Goal: Task Accomplishment & Management: Use online tool/utility

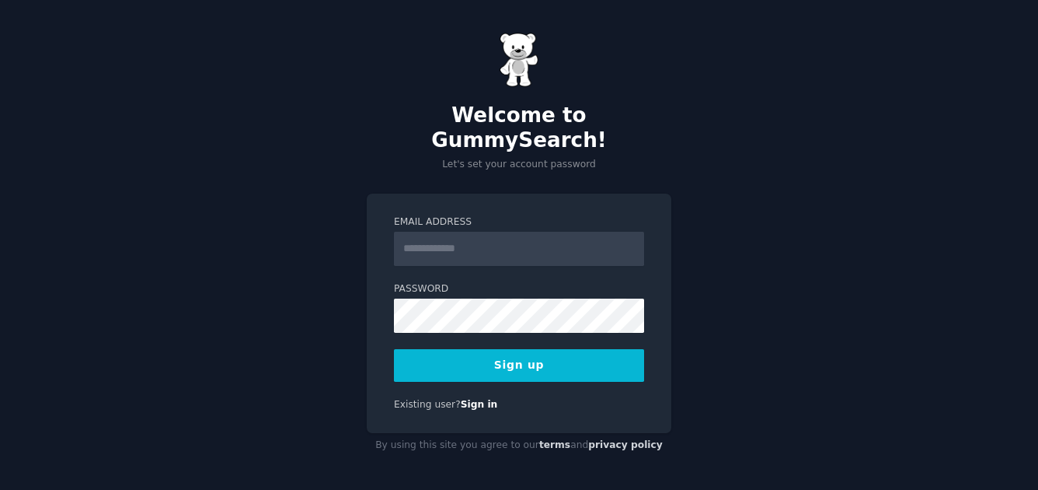
click at [480, 240] on input "Email Address" at bounding box center [519, 249] width 250 height 34
type input "**********"
click at [477, 349] on button "Sign up" at bounding box center [519, 365] width 250 height 33
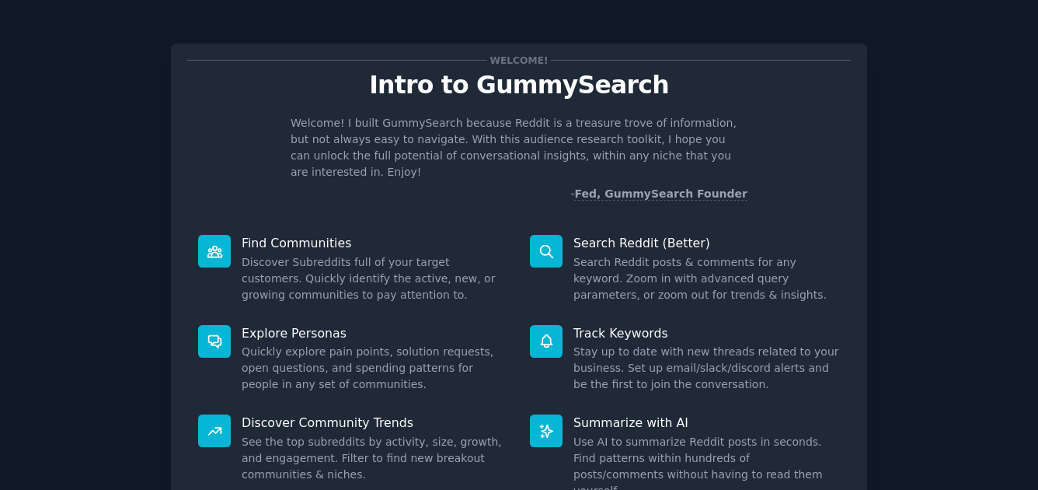
click at [707, 292] on div "Search Reddit (Better) Search Reddit posts & comments for any keyword. Zoom in …" at bounding box center [685, 269] width 332 height 90
click at [884, 218] on div "Welcome! Intro to GummySearch Welcome! I built GummySearch because Reddit is a …" at bounding box center [519, 321] width 995 height 598
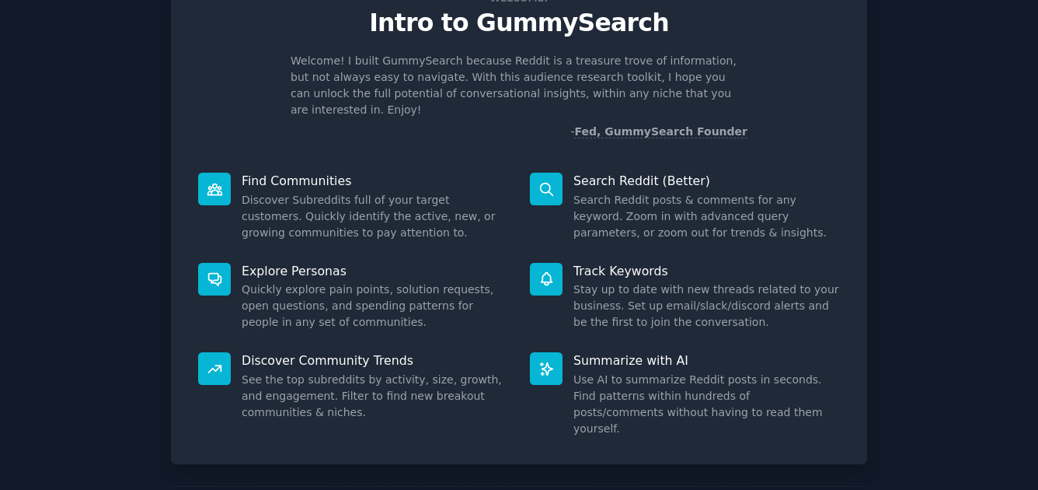
scroll to position [118, 0]
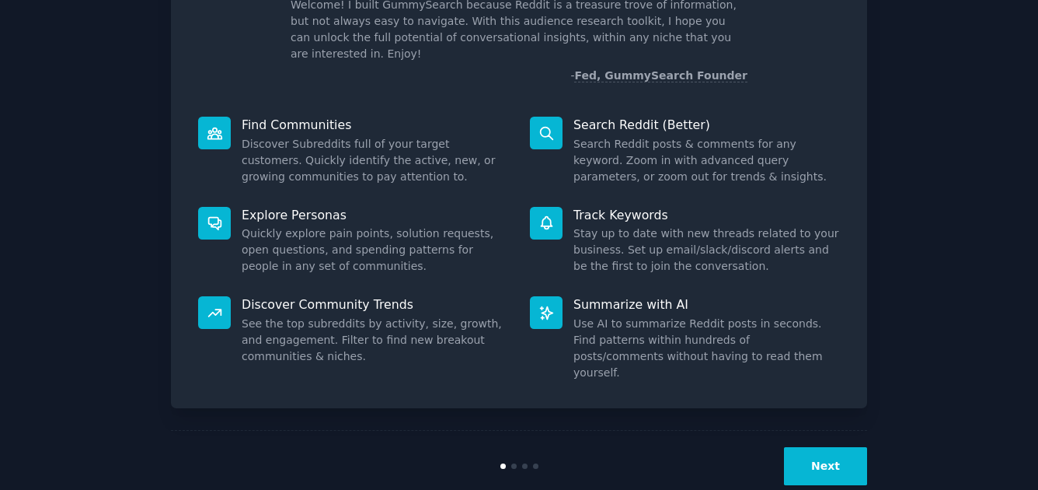
click at [832, 447] on button "Next" at bounding box center [825, 466] width 83 height 38
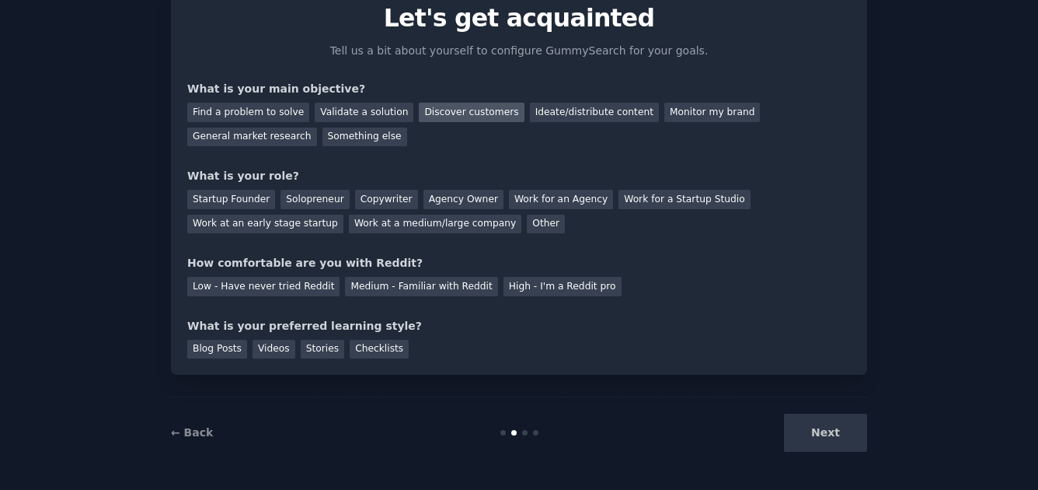
click at [453, 113] on div "Discover customers" at bounding box center [471, 112] width 105 height 19
click at [461, 204] on div "Agency Owner" at bounding box center [464, 199] width 80 height 19
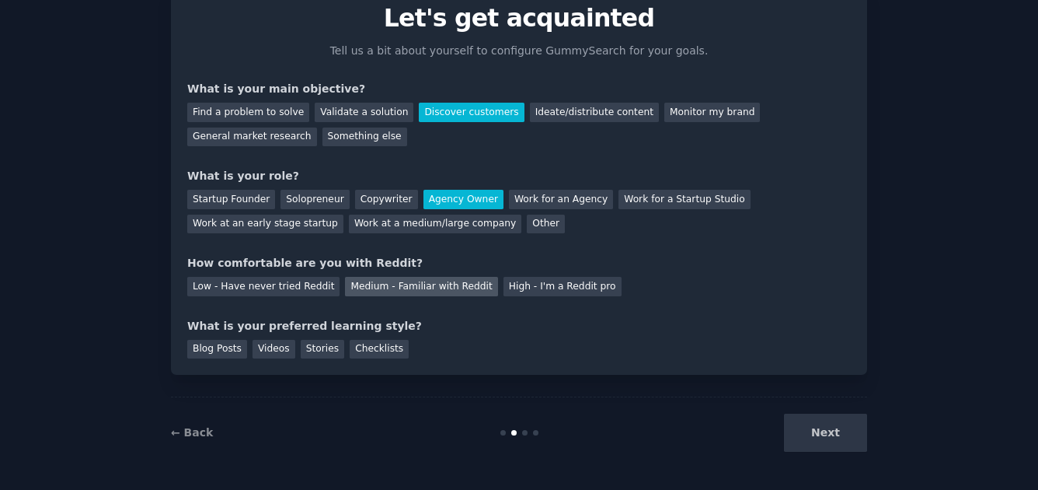
click at [401, 284] on div "Medium - Familiar with Reddit" at bounding box center [421, 286] width 152 height 19
click at [263, 352] on div "Videos" at bounding box center [274, 349] width 43 height 19
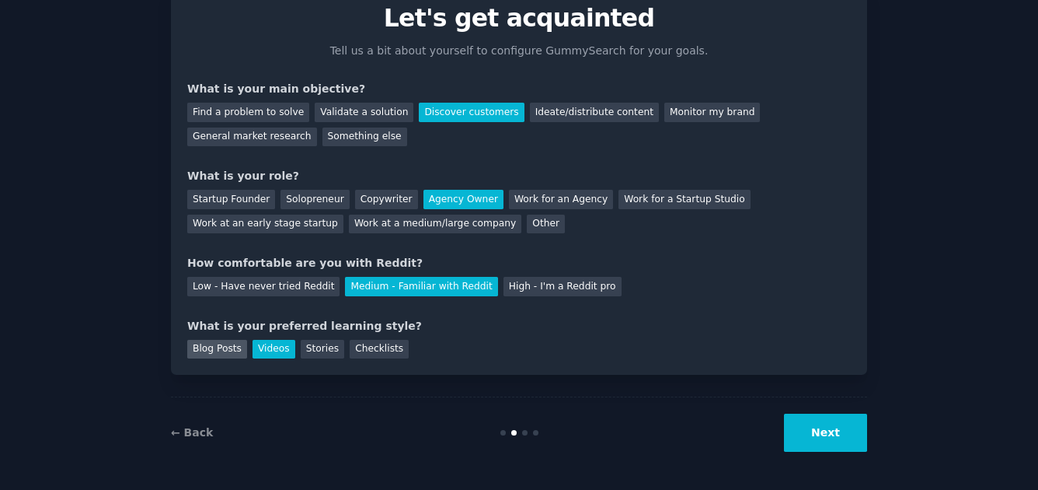
click at [232, 348] on div "Blog Posts" at bounding box center [217, 349] width 60 height 19
click at [287, 347] on div "Videos" at bounding box center [274, 349] width 43 height 19
click at [845, 429] on button "Next" at bounding box center [825, 432] width 83 height 38
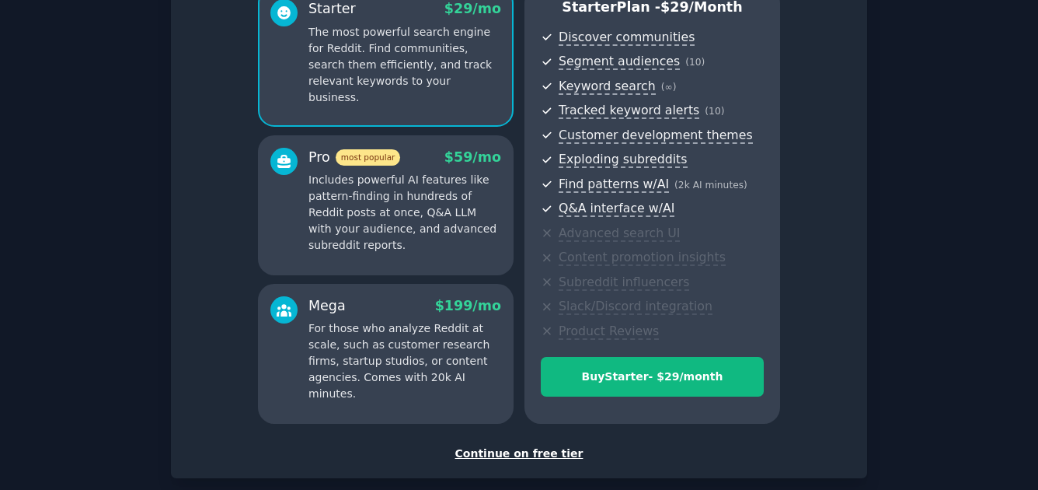
scroll to position [234, 0]
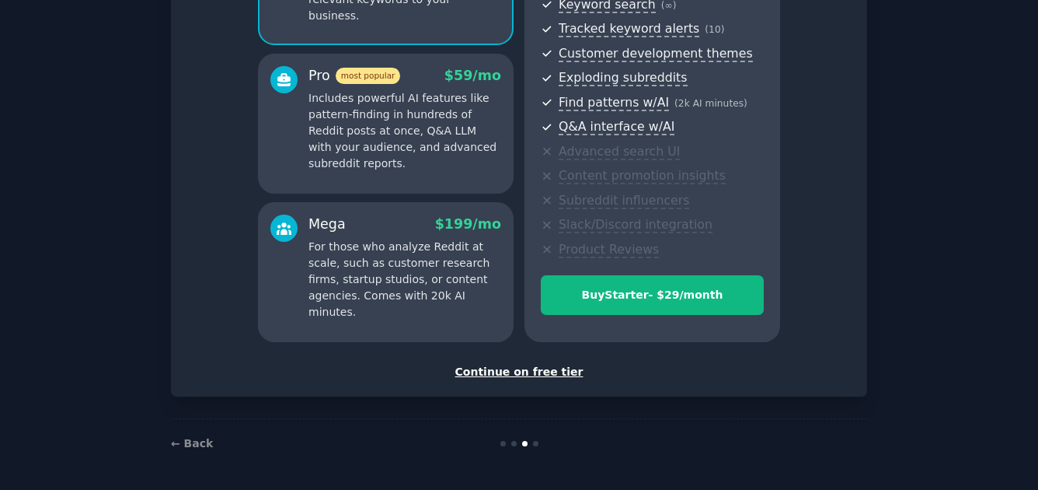
click at [496, 373] on div "Continue on free tier" at bounding box center [519, 372] width 664 height 16
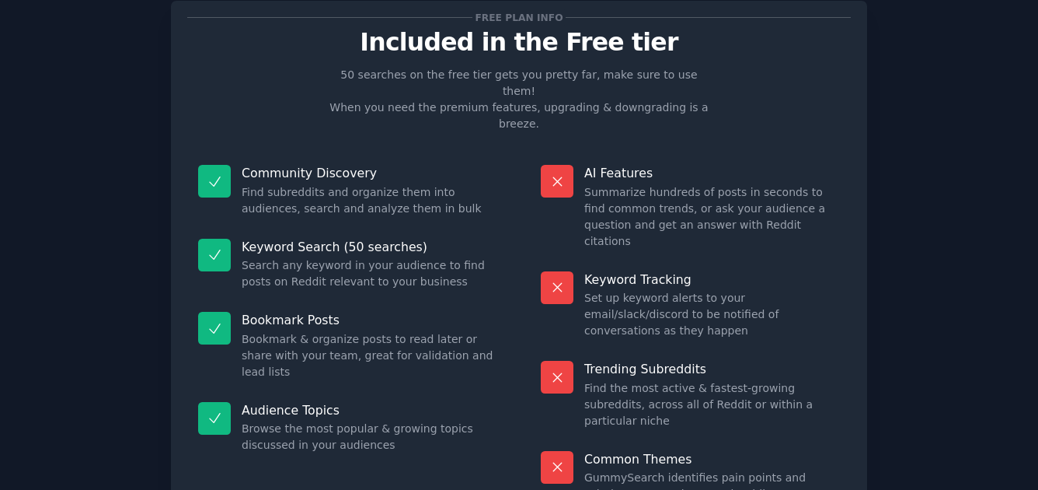
scroll to position [116, 0]
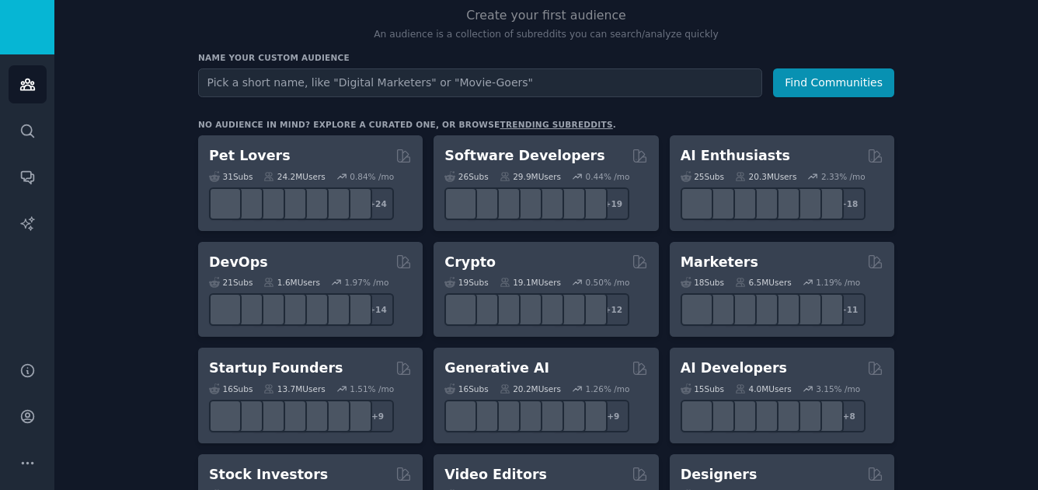
scroll to position [165, 0]
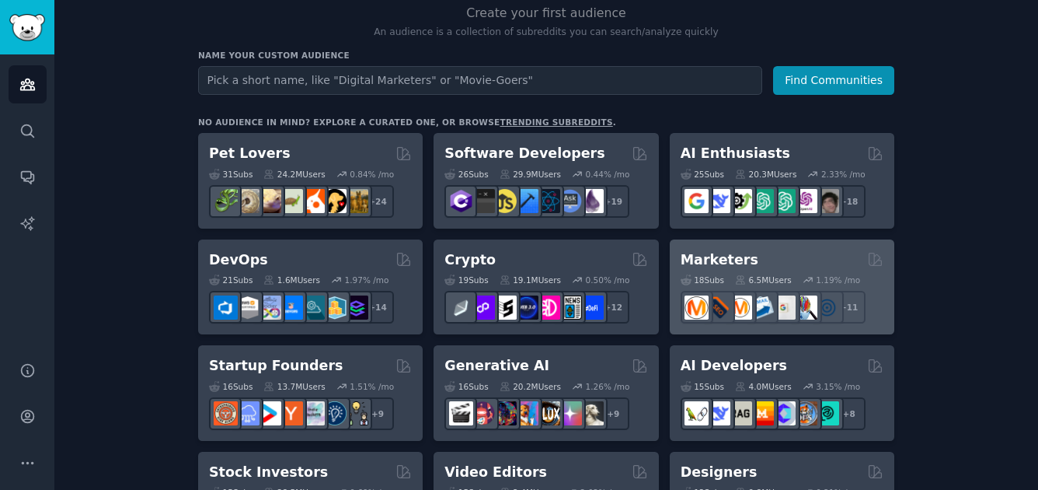
click at [707, 257] on h2 "Marketers" at bounding box center [720, 259] width 78 height 19
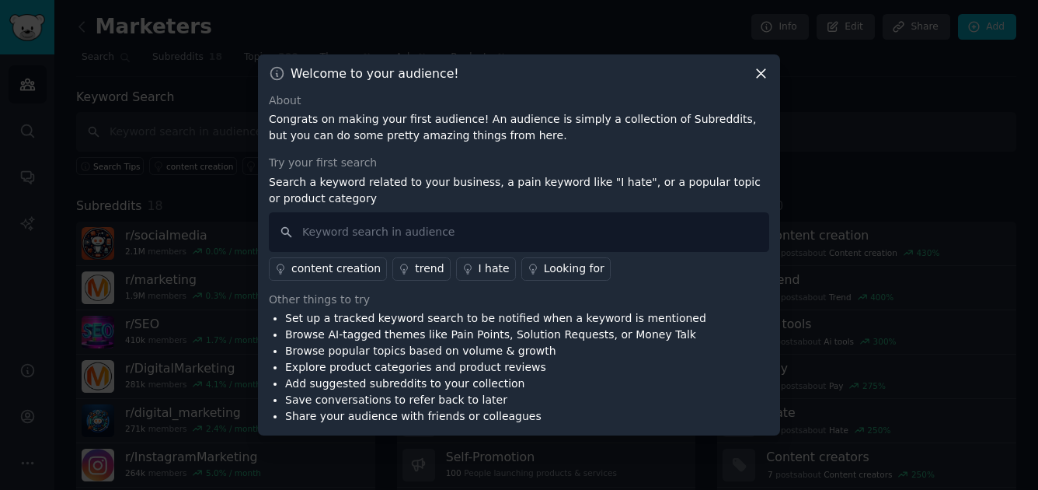
click at [760, 69] on icon at bounding box center [761, 73] width 16 height 16
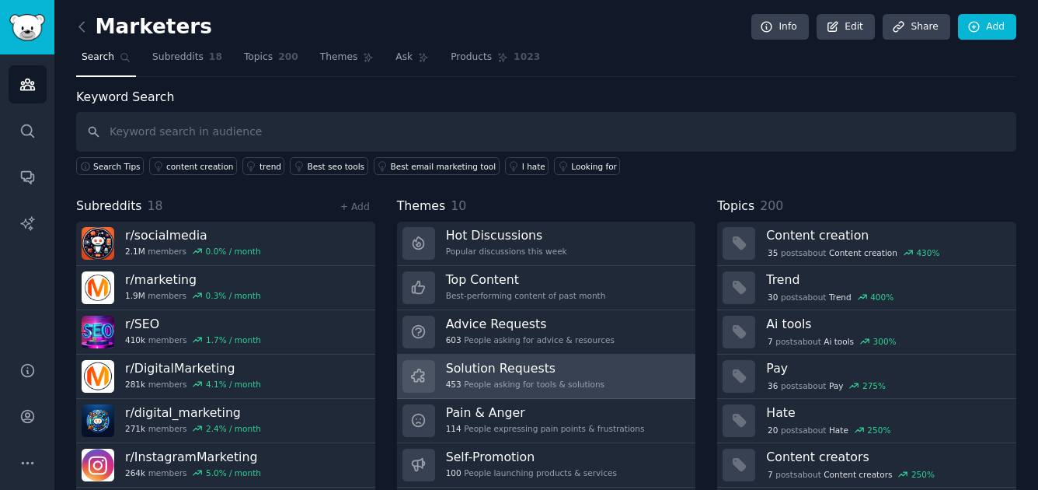
click at [473, 362] on h3 "Solution Requests" at bounding box center [525, 368] width 159 height 16
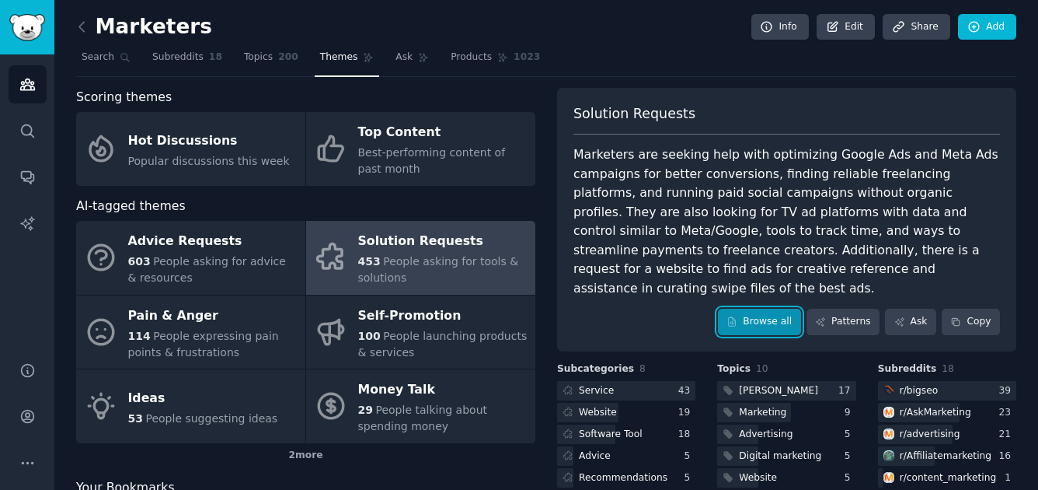
click at [754, 309] on link "Browse all" at bounding box center [759, 322] width 83 height 26
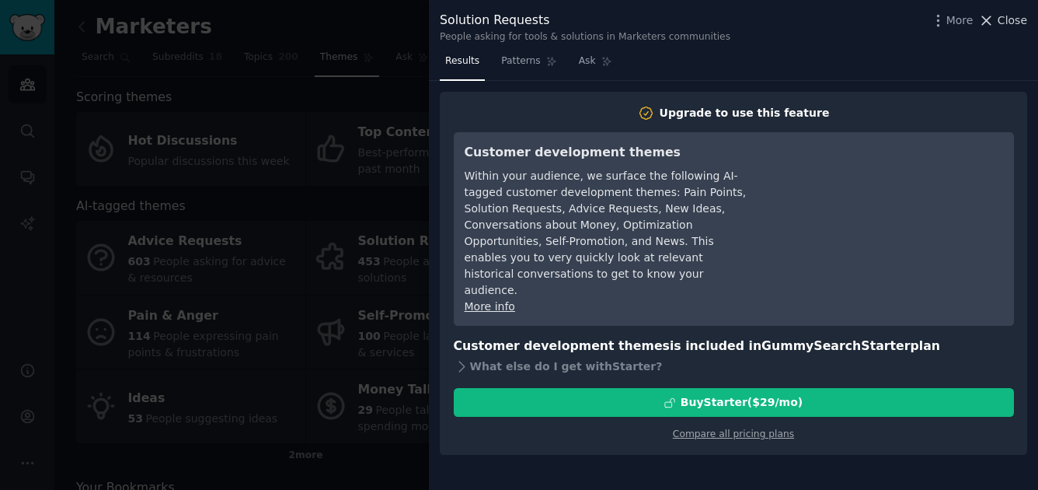
click at [1008, 14] on span "Close" at bounding box center [1013, 20] width 30 height 16
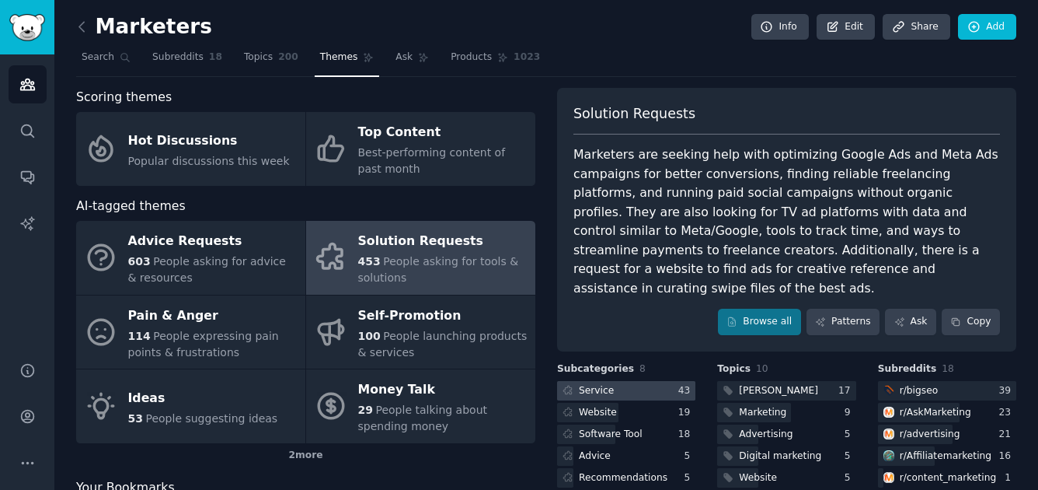
click at [618, 381] on div at bounding box center [626, 390] width 138 height 19
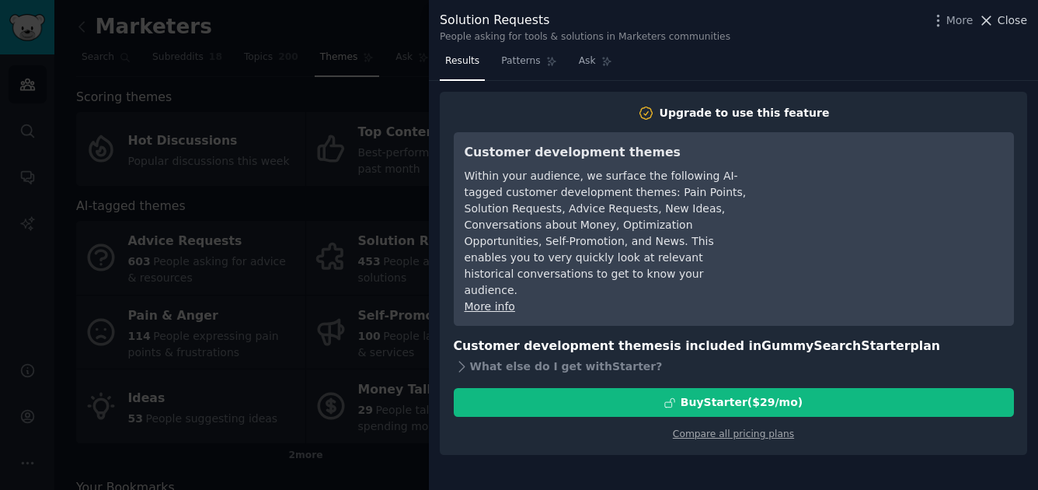
click at [1010, 13] on span "Close" at bounding box center [1013, 20] width 30 height 16
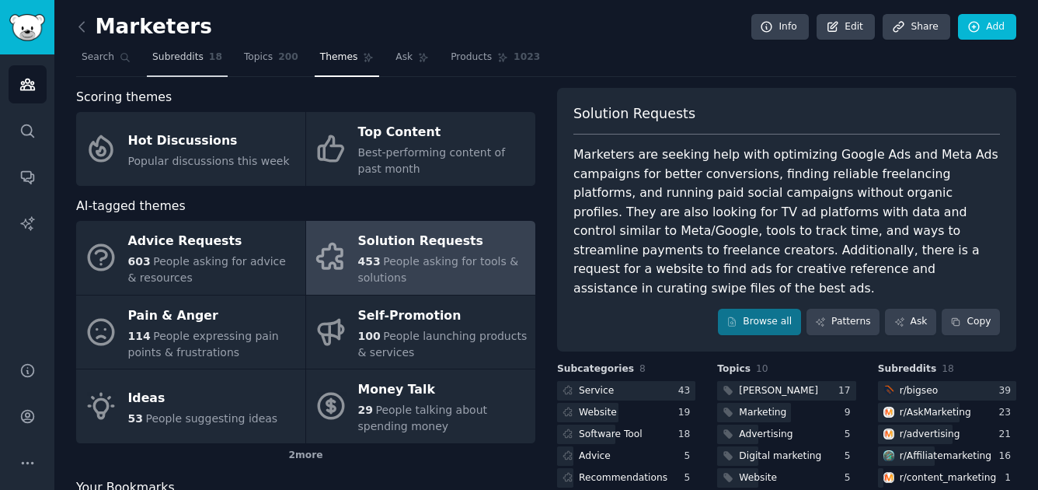
click at [190, 61] on span "Subreddits" at bounding box center [177, 58] width 51 height 14
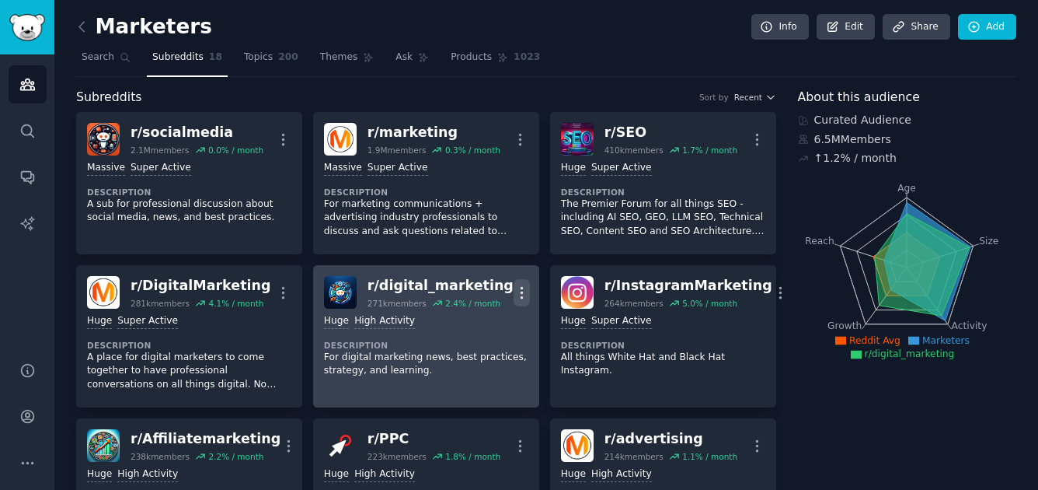
click at [521, 289] on icon "button" at bounding box center [522, 292] width 16 height 16
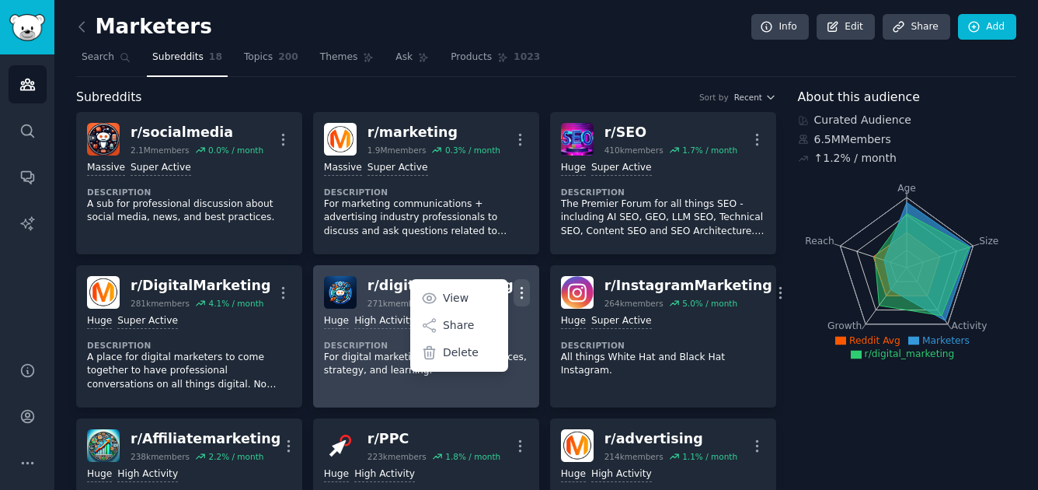
click at [521, 289] on icon "button" at bounding box center [522, 292] width 16 height 16
